Goal: Task Accomplishment & Management: Manage account settings

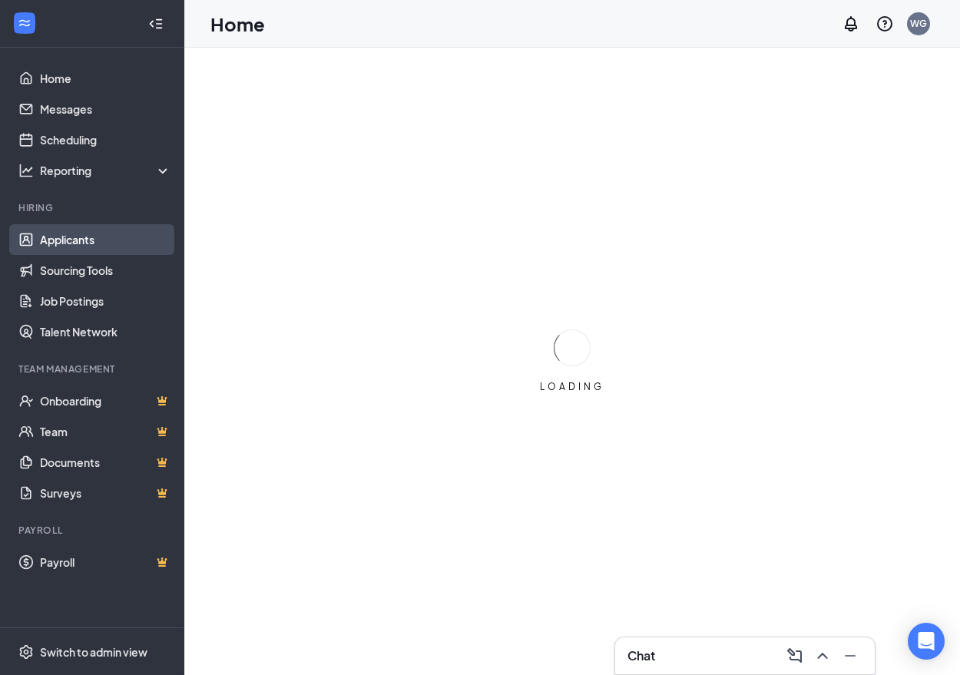
click at [81, 238] on link "Applicants" at bounding box center [105, 239] width 131 height 31
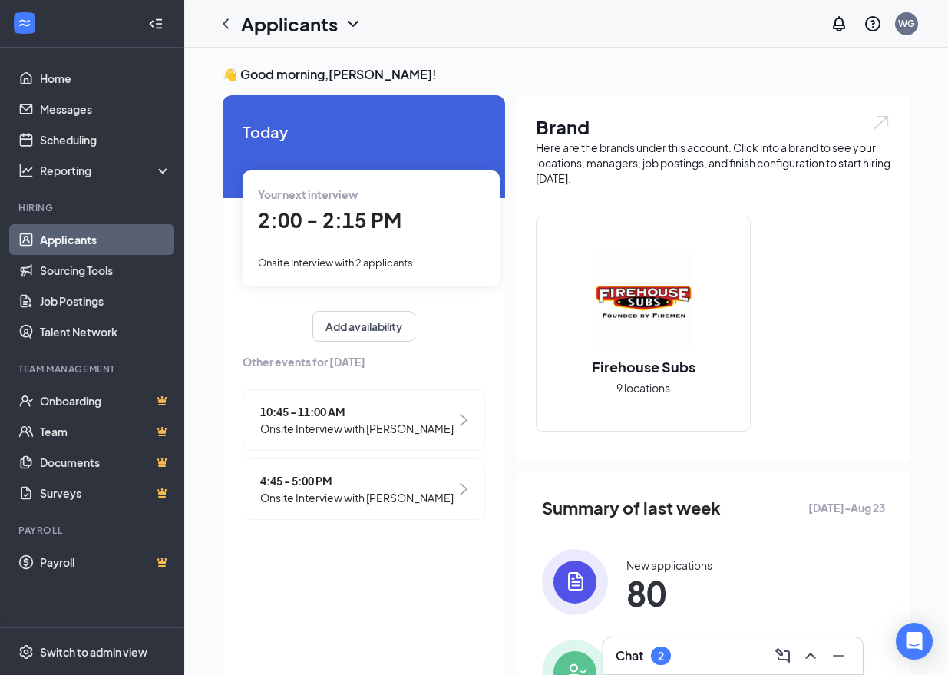
drag, startPoint x: 774, startPoint y: 55, endPoint x: 654, endPoint y: 316, distance: 288.0
click at [774, 55] on div "👋 Good morning, [PERSON_NAME] ! [DATE] Your next interview 2:00 - 2:15 PM Onsit…" at bounding box center [566, 452] width 764 height 809
click at [565, 564] on img at bounding box center [575, 582] width 66 height 66
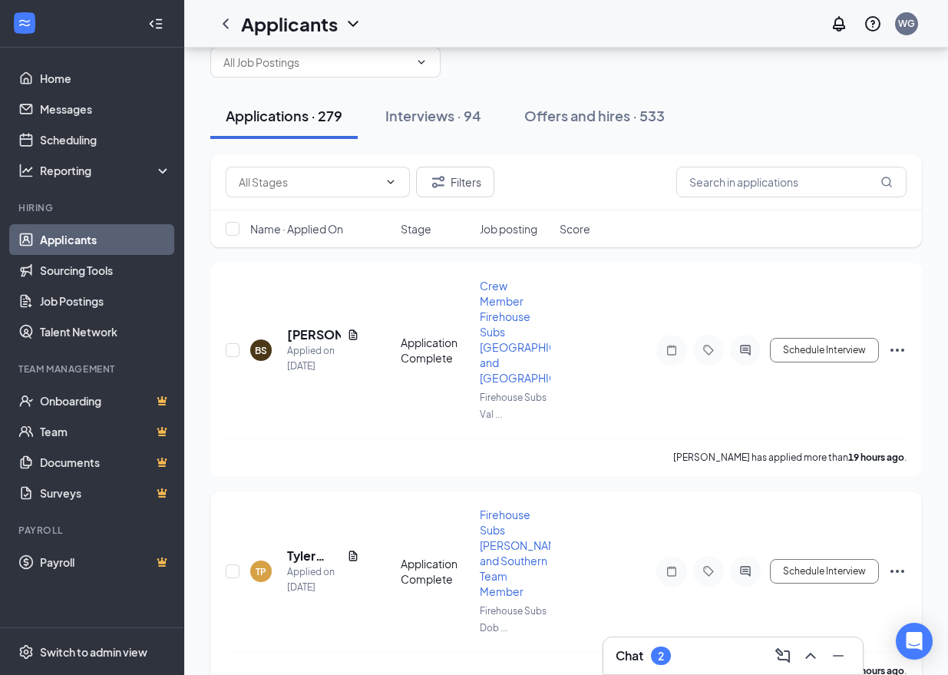
scroll to position [77, 0]
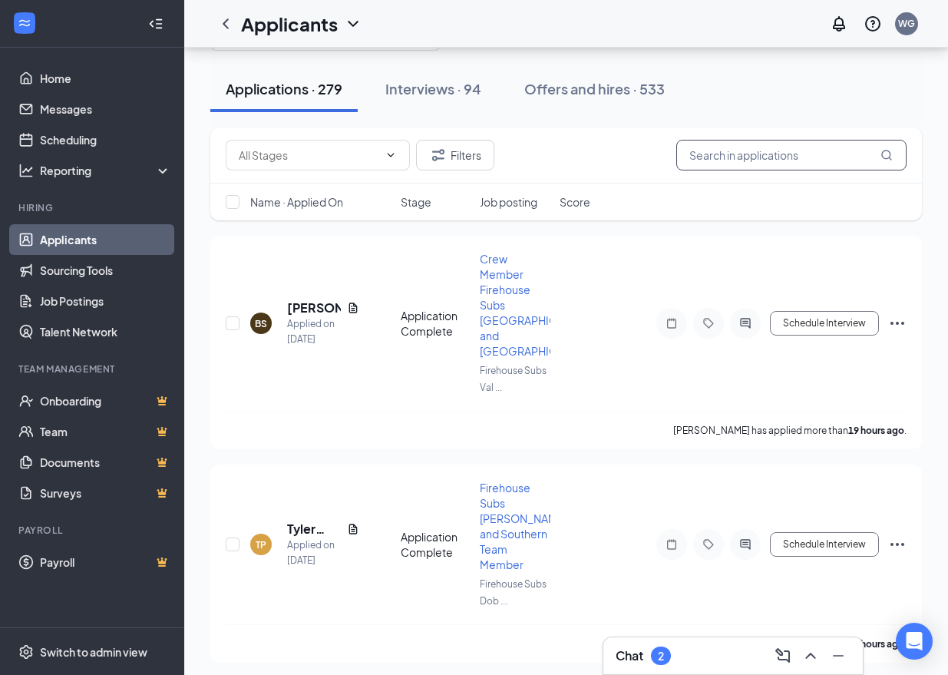
click at [743, 149] on input "text" at bounding box center [792, 155] width 230 height 31
click at [468, 71] on button "Interviews · 94" at bounding box center [433, 89] width 127 height 46
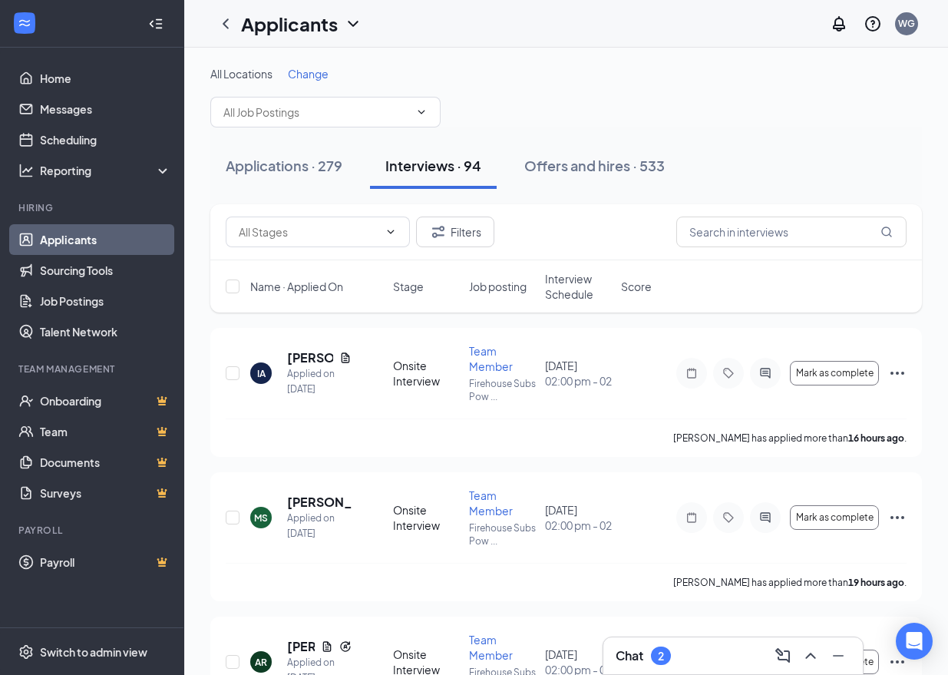
click at [157, 16] on icon "Collapse" at bounding box center [155, 23] width 15 height 15
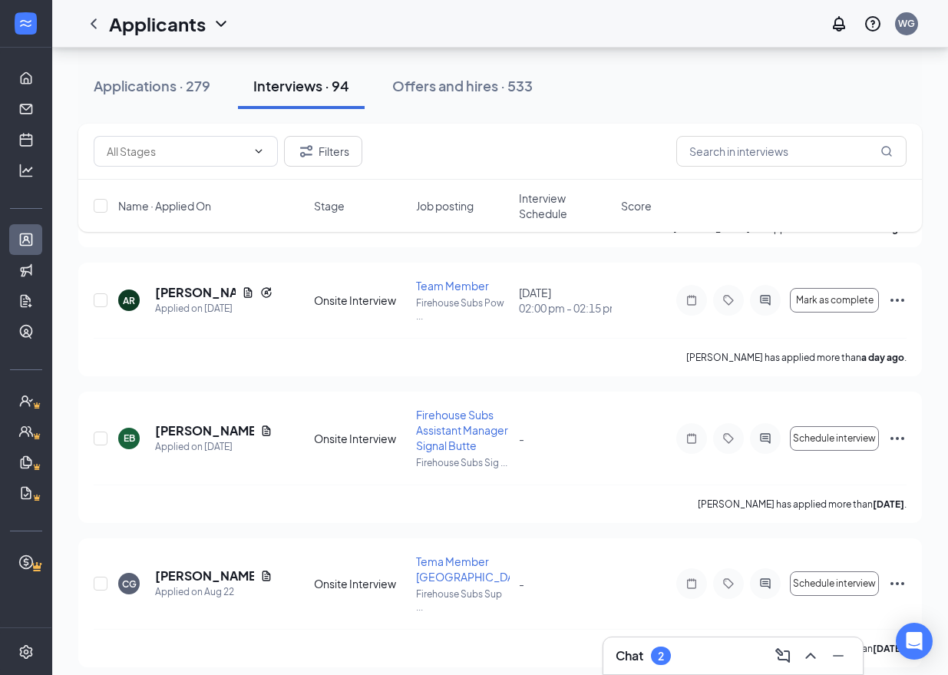
scroll to position [307, 0]
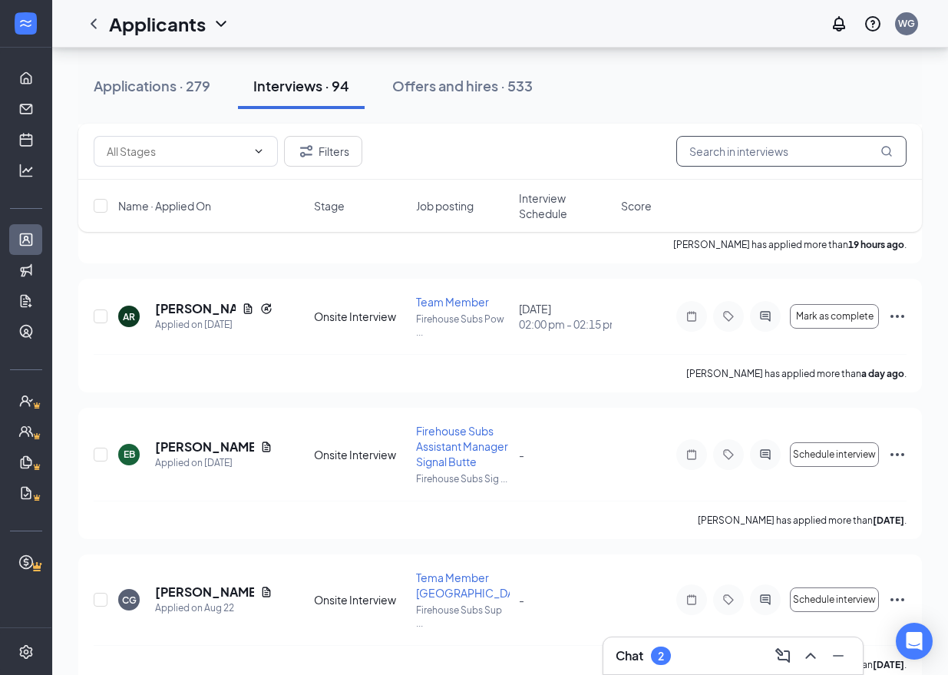
click at [770, 151] on input "text" at bounding box center [792, 151] width 230 height 31
type input "[PERSON_NAME]"
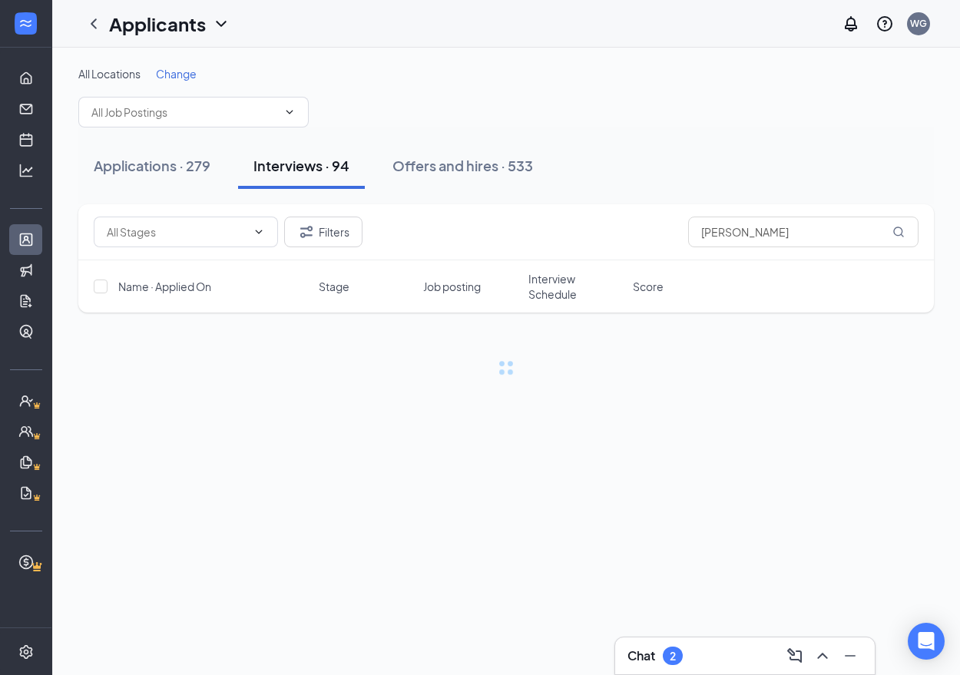
click at [629, 114] on div "All Locations Change" at bounding box center [506, 96] width 856 height 61
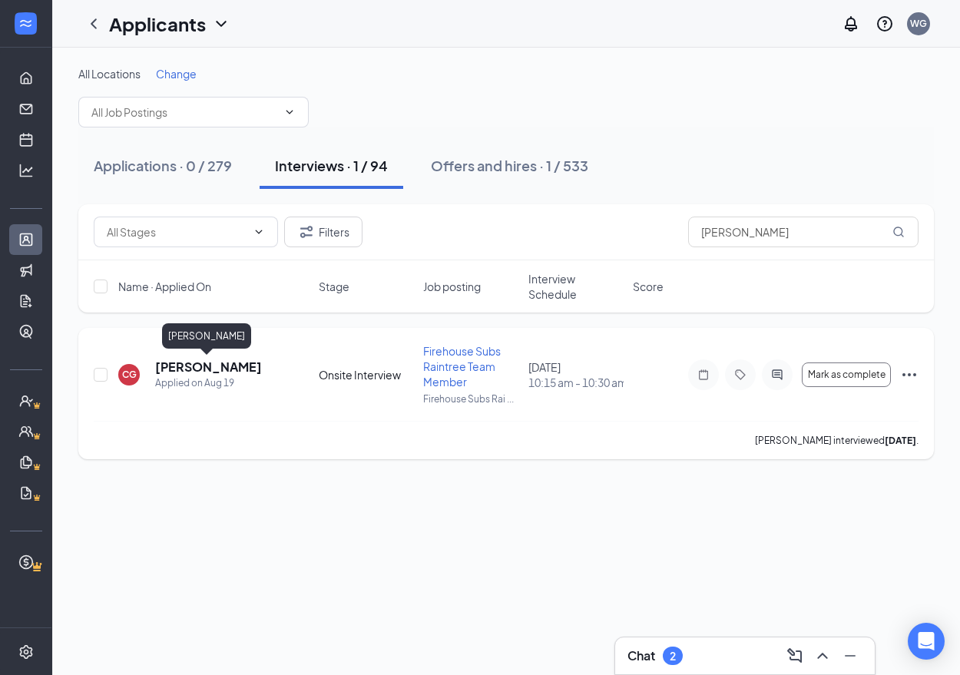
click at [185, 366] on h5 "[PERSON_NAME]" at bounding box center [208, 367] width 107 height 17
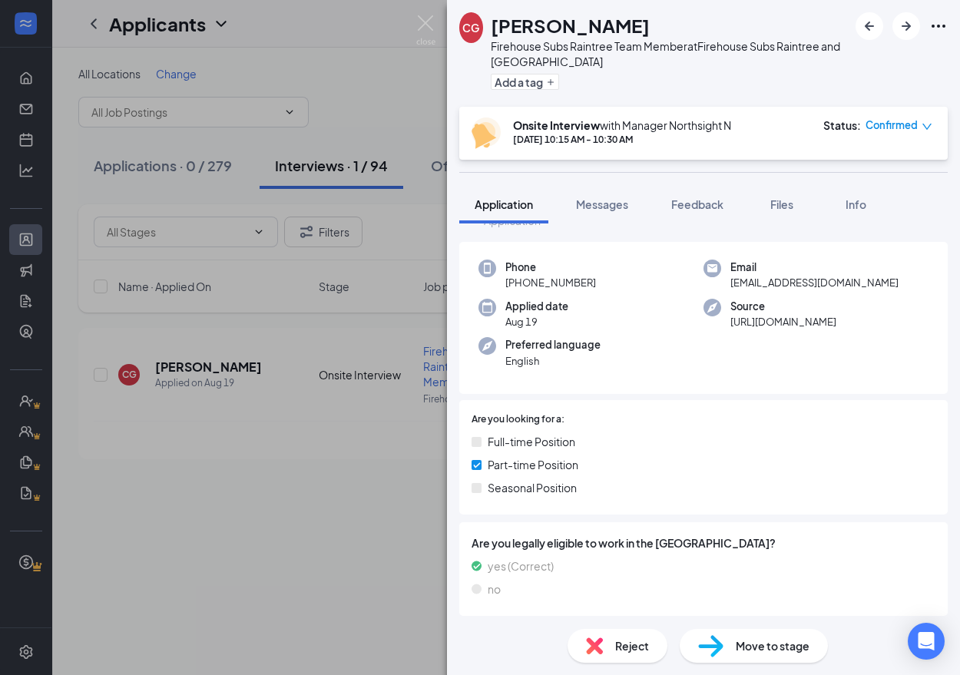
scroll to position [77, 0]
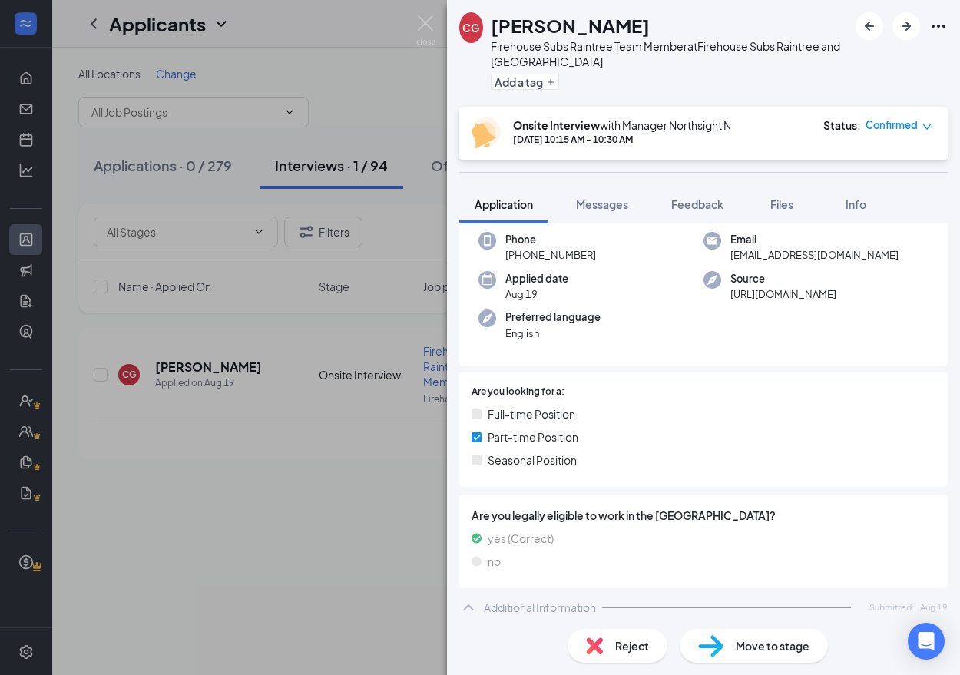
click at [812, 254] on span "[EMAIL_ADDRESS][DOMAIN_NAME]" at bounding box center [814, 254] width 168 height 15
copy span "[EMAIL_ADDRESS][DOMAIN_NAME]"
click at [688, 189] on button "Feedback" at bounding box center [697, 204] width 83 height 38
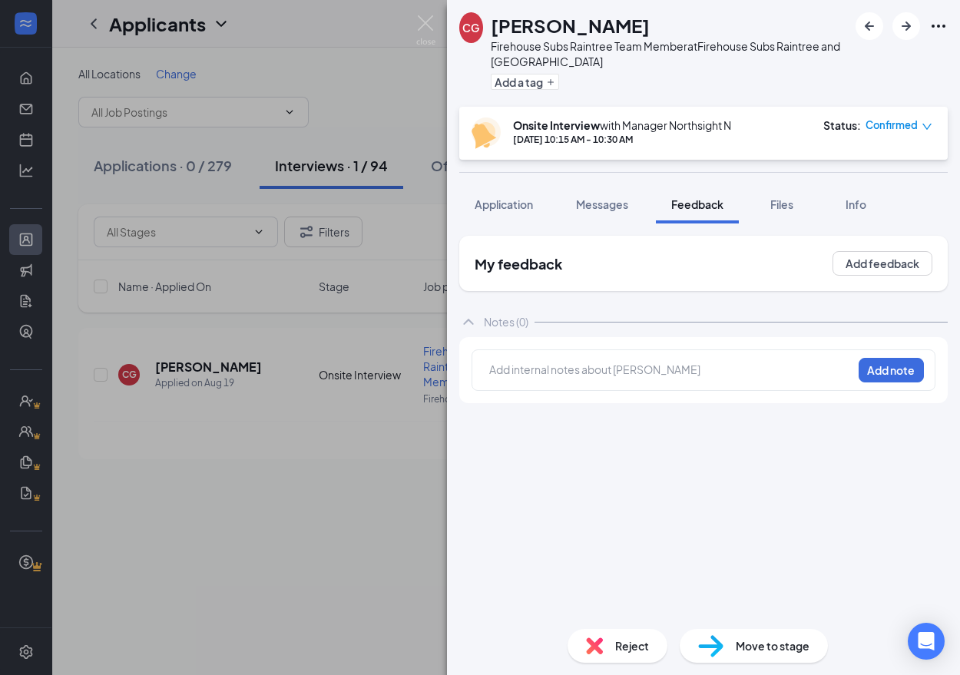
click at [700, 306] on div "Notes (0)" at bounding box center [703, 321] width 488 height 31
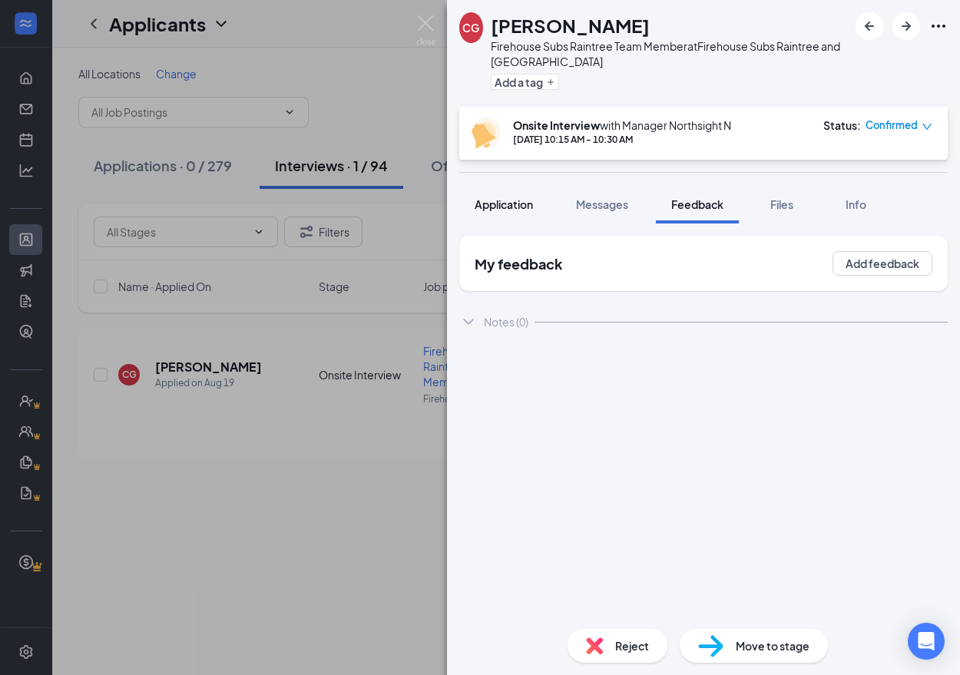
click at [511, 206] on span "Application" at bounding box center [504, 204] width 58 height 14
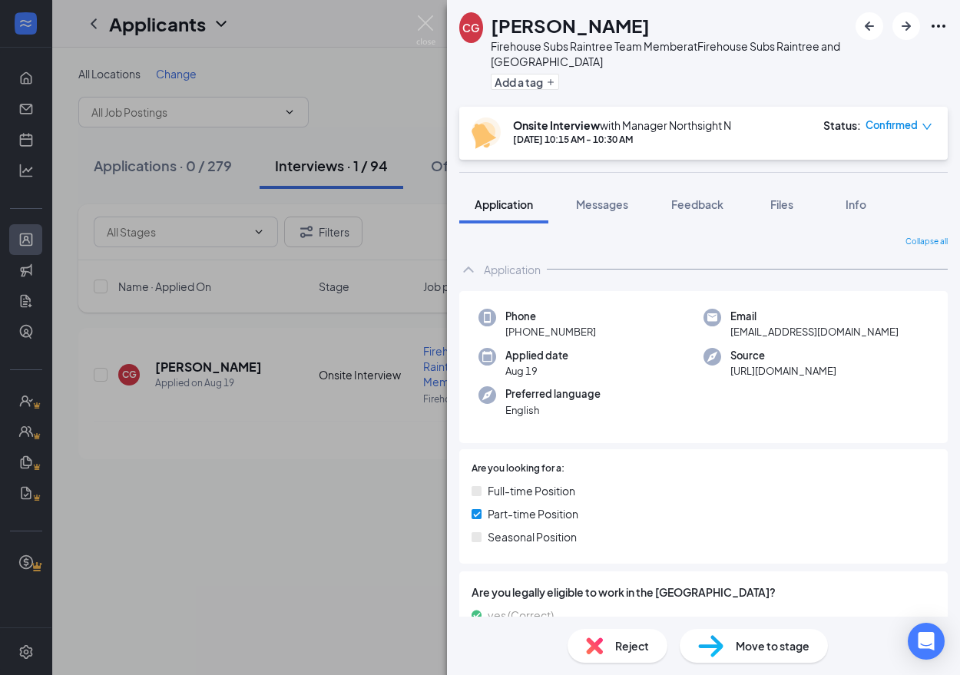
click at [820, 338] on span "[EMAIL_ADDRESS][DOMAIN_NAME]" at bounding box center [814, 331] width 168 height 15
click at [825, 326] on span "[EMAIL_ADDRESS][DOMAIN_NAME]" at bounding box center [814, 331] width 168 height 15
copy span "[EMAIL_ADDRESS][DOMAIN_NAME]"
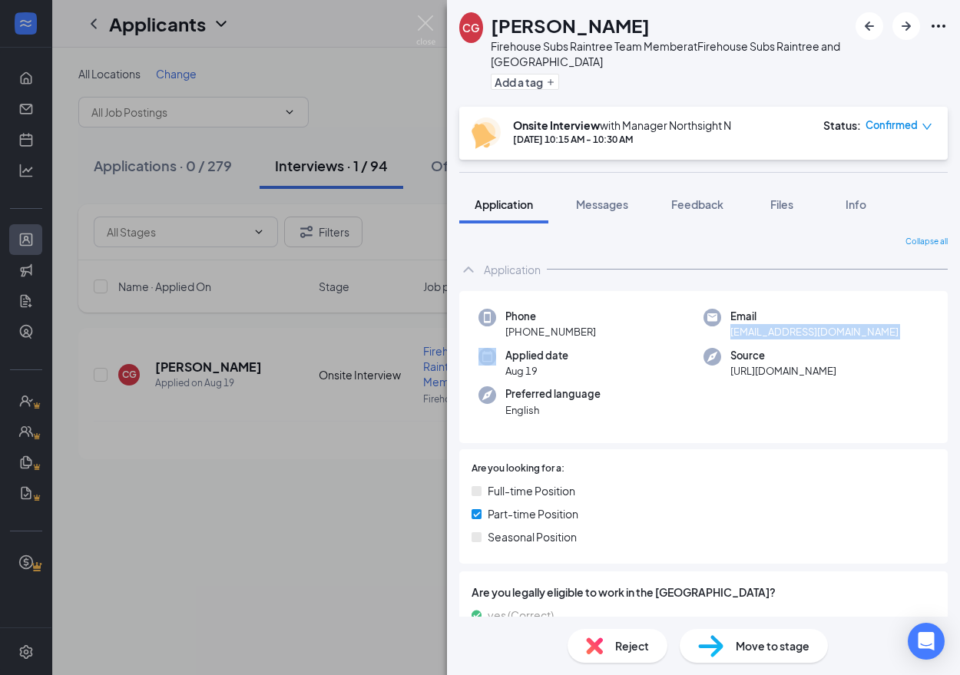
click at [762, 425] on div "Phone [PHONE_NUMBER] Email [EMAIL_ADDRESS][DOMAIN_NAME] Applied date [DATE] Sou…" at bounding box center [703, 367] width 488 height 153
click at [807, 328] on span "[EMAIL_ADDRESS][DOMAIN_NAME]" at bounding box center [814, 331] width 168 height 15
copy span "[EMAIL_ADDRESS][DOMAIN_NAME]"
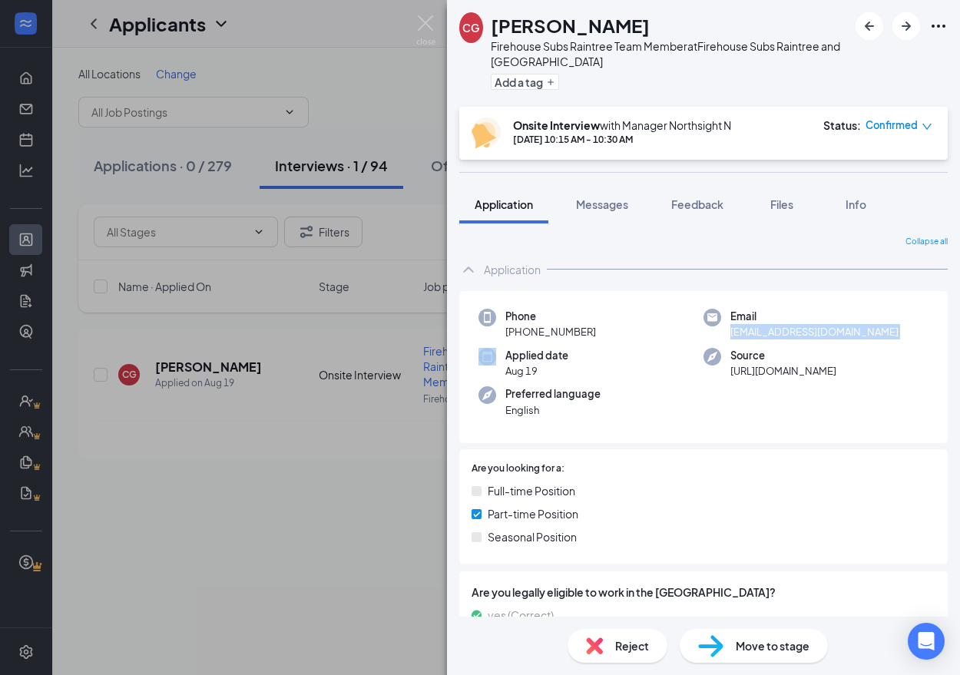
click at [755, 638] on span "Move to stage" at bounding box center [773, 645] width 74 height 17
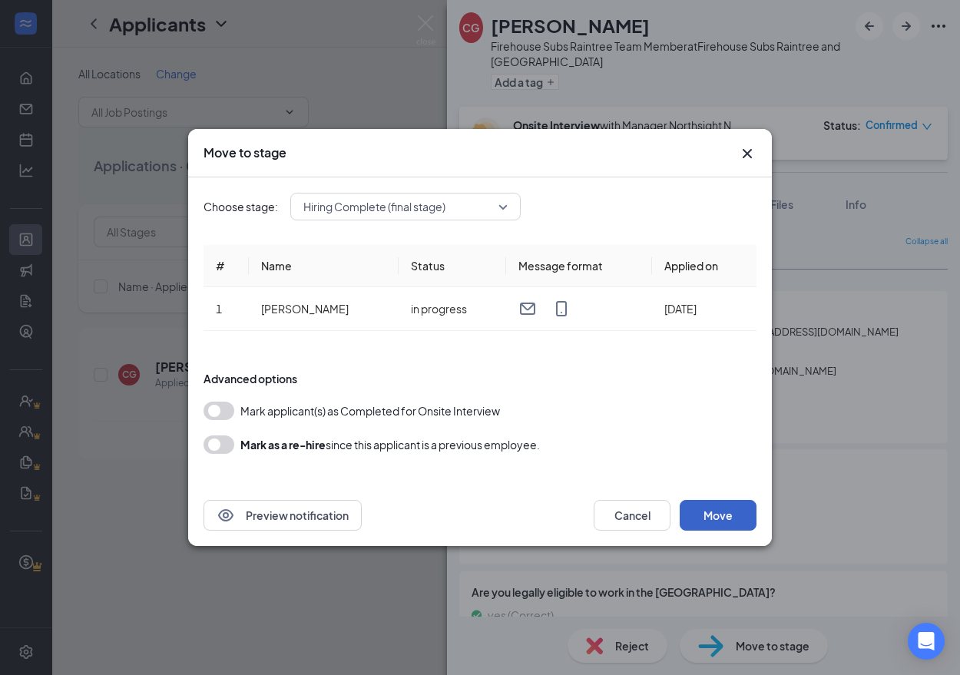
click at [741, 513] on button "Move" at bounding box center [718, 515] width 77 height 31
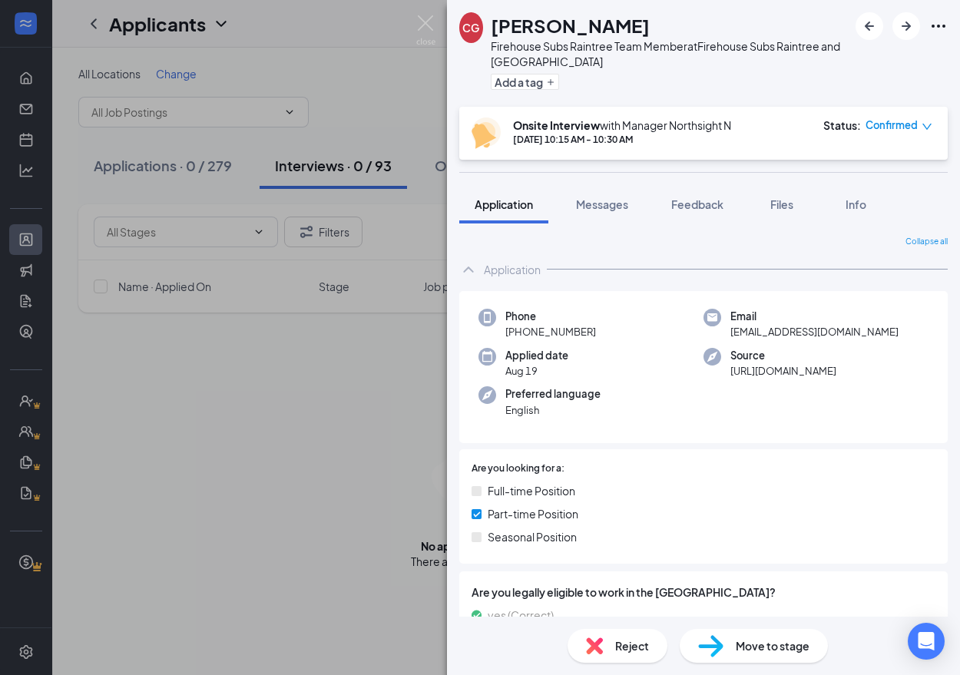
click at [763, 266] on div "Application" at bounding box center [703, 269] width 488 height 31
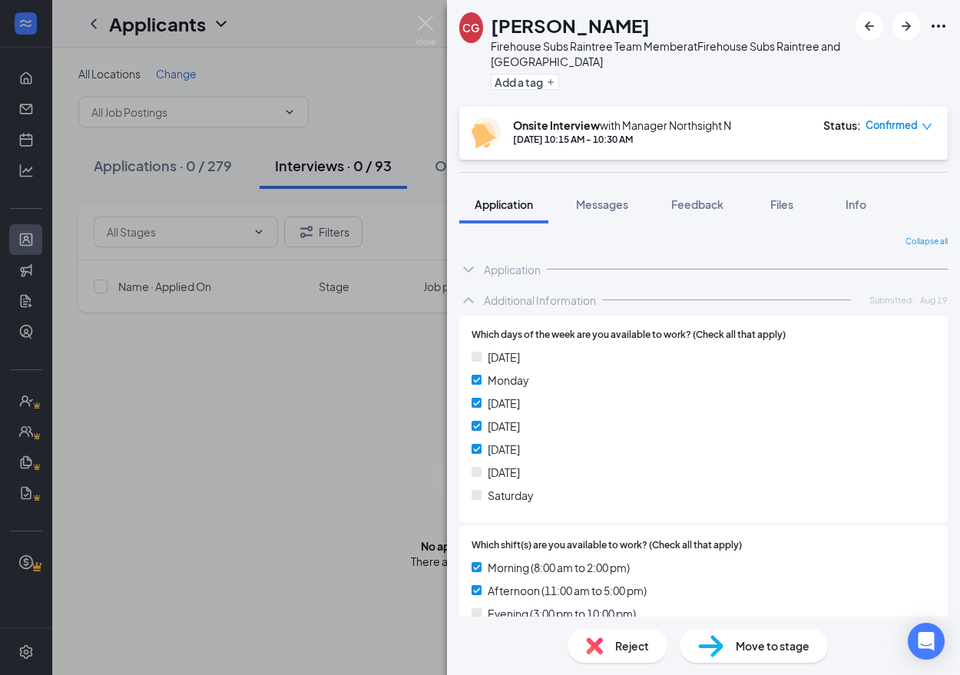
click at [430, 15] on div "CG [PERSON_NAME] Firehouse Subs Raintree Team Member at Firehouse Subs Raintree…" at bounding box center [480, 337] width 960 height 675
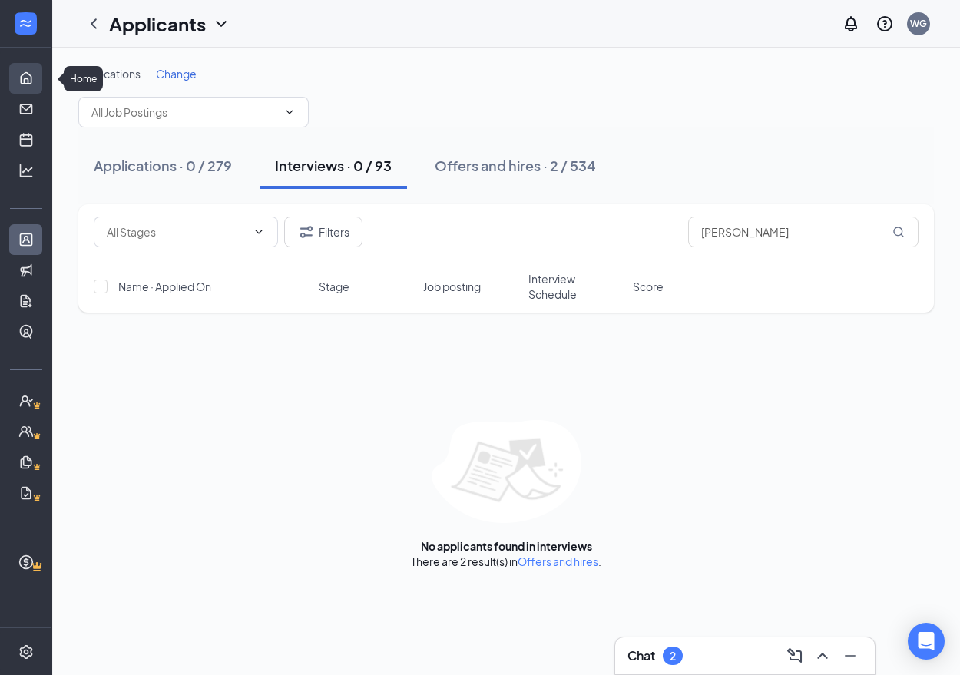
click at [40, 80] on link "Home" at bounding box center [47, 78] width 15 height 31
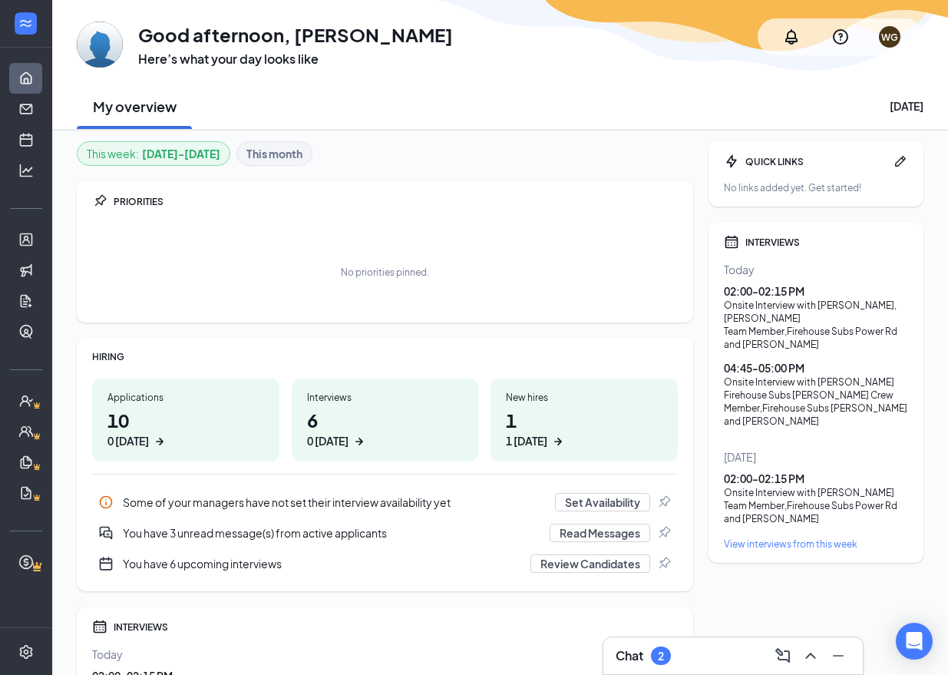
click at [42, 77] on ul "Home Messages Scheduling Hiring Applicants Sourcing Tools Job Postings Talent N…" at bounding box center [25, 338] width 51 height 580
click at [40, 81] on link "Home" at bounding box center [47, 78] width 15 height 31
click at [40, 79] on link "Home" at bounding box center [47, 78] width 15 height 31
click at [629, 144] on div "This week : [DATE] - [DATE] This month" at bounding box center [385, 153] width 617 height 25
click at [589, 326] on div "This week : [DATE] - [DATE] This month PRIORITIES No priorities pinned. HIRING …" at bounding box center [385, 511] width 617 height 741
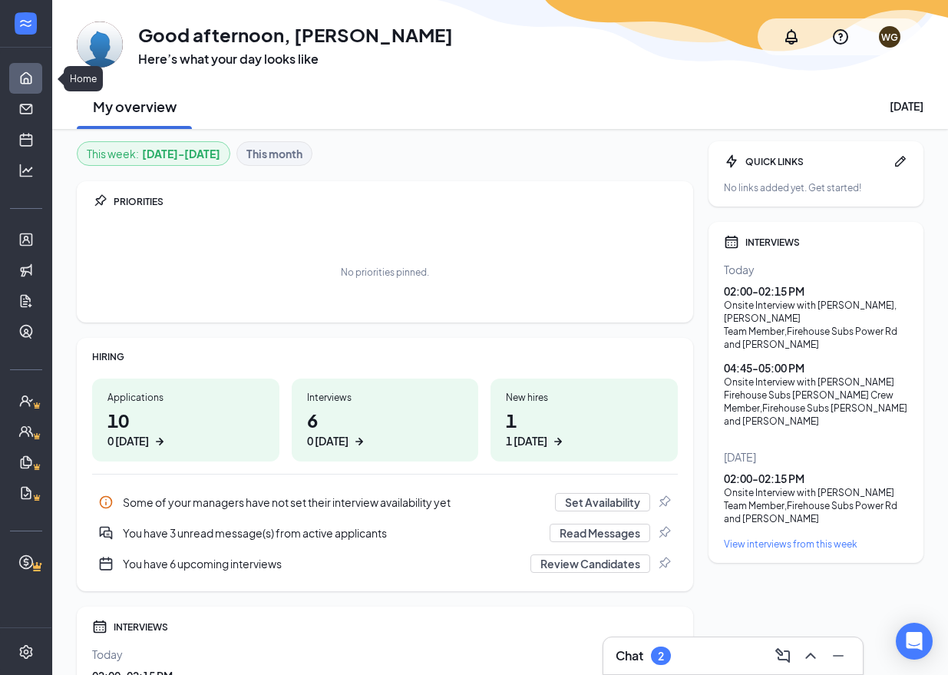
click at [40, 71] on link "Home" at bounding box center [47, 78] width 15 height 31
click at [29, 31] on icon "Expand" at bounding box center [25, 23] width 15 height 15
